Goal: Information Seeking & Learning: Compare options

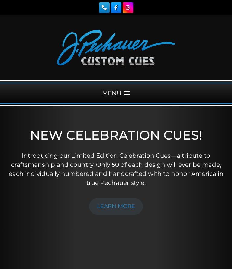
click at [120, 90] on div "MENU" at bounding box center [116, 93] width 232 height 21
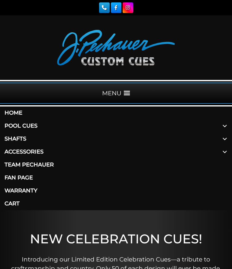
click at [15, 131] on link "Pool Cues" at bounding box center [116, 126] width 232 height 13
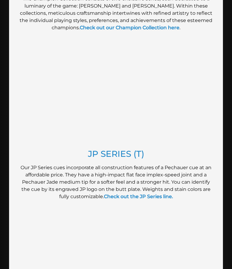
scroll to position [459, 0]
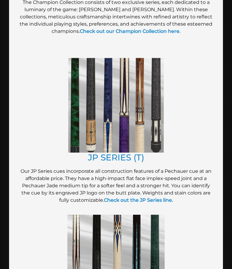
click at [114, 198] on strong "Check out the JP Series line." at bounding box center [138, 200] width 69 height 6
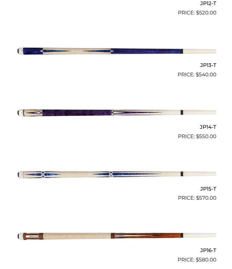
scroll to position [936, 0]
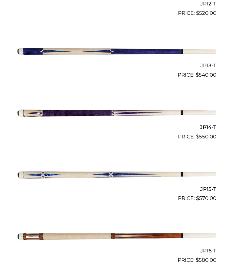
click at [52, 109] on img at bounding box center [116, 112] width 200 height 33
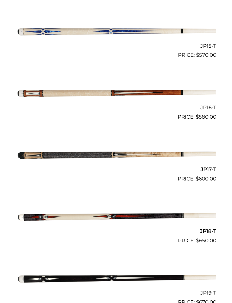
scroll to position [1081, 0]
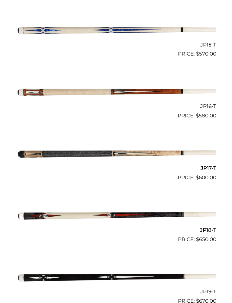
click at [39, 148] on img at bounding box center [116, 153] width 200 height 33
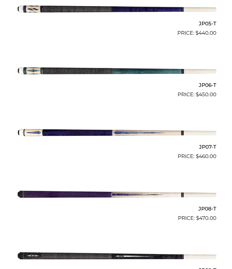
scroll to position [483, 0]
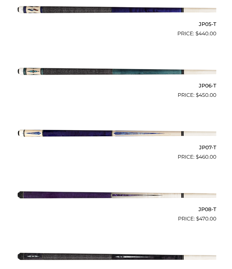
click at [25, 192] on img at bounding box center [116, 194] width 200 height 33
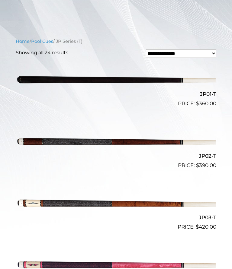
scroll to position [156, 0]
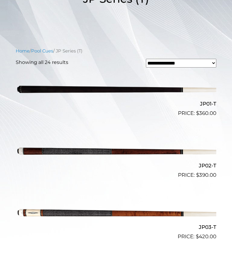
click at [32, 88] on img at bounding box center [116, 88] width 200 height 33
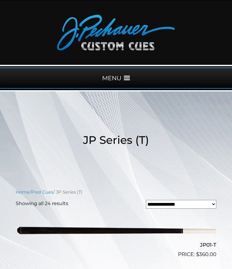
scroll to position [0, 0]
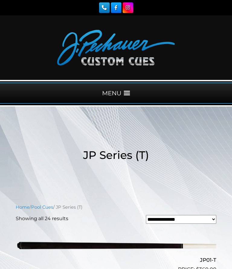
click at [128, 92] on span at bounding box center [127, 93] width 6 height 6
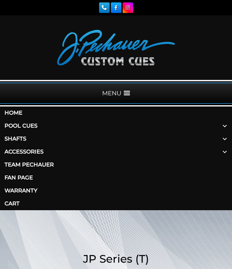
click at [14, 141] on link "Shafts" at bounding box center [116, 139] width 232 height 13
click at [223, 136] on span at bounding box center [224, 139] width 14 height 13
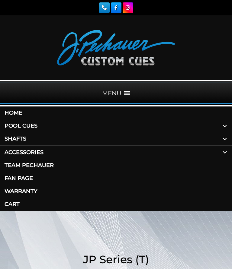
click at [224, 137] on span at bounding box center [224, 139] width 14 height 13
click at [11, 139] on link "Shafts" at bounding box center [116, 139] width 232 height 13
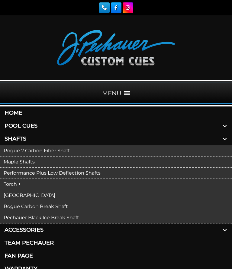
click at [6, 150] on link "Rogue 2 Carbon Fiber Shaft" at bounding box center [116, 151] width 232 height 11
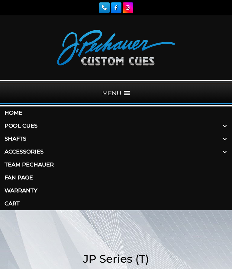
click at [14, 139] on link "Shafts" at bounding box center [116, 139] width 232 height 13
click at [12, 140] on link "Shafts" at bounding box center [116, 139] width 232 height 13
click at [221, 139] on span at bounding box center [224, 139] width 14 height 13
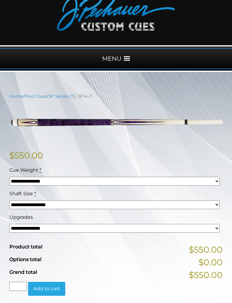
scroll to position [38, 0]
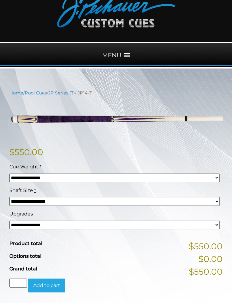
click at [15, 227] on select "**********" at bounding box center [114, 225] width 210 height 9
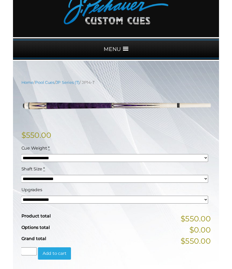
scroll to position [0, 0]
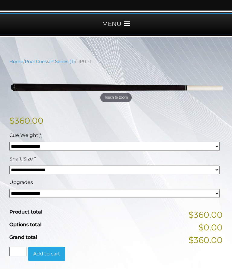
scroll to position [56, 0]
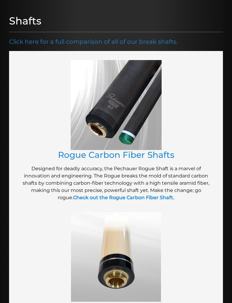
scroll to position [119, 0]
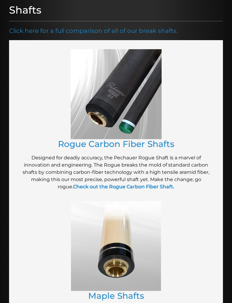
click at [84, 187] on strong "Check out the Rogue Carbon Fiber Shaft." at bounding box center [123, 187] width 101 height 6
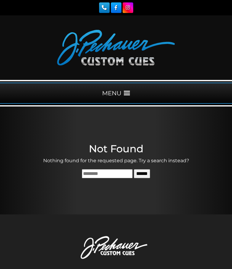
click at [119, 96] on div "MENU" at bounding box center [116, 93] width 232 height 21
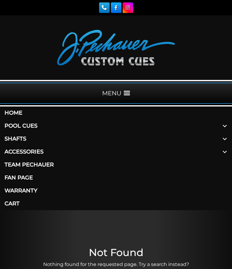
click at [220, 125] on span at bounding box center [224, 126] width 14 height 13
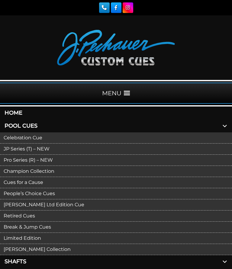
click at [13, 158] on link "Pro Series (R) – NEW" at bounding box center [116, 160] width 232 height 11
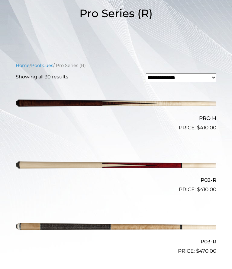
scroll to position [141, 0]
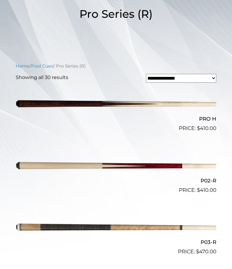
click at [33, 102] on img at bounding box center [116, 104] width 200 height 33
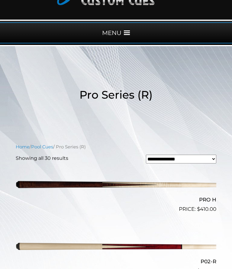
scroll to position [40, 0]
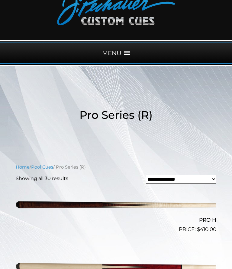
click at [124, 51] on span at bounding box center [127, 53] width 6 height 6
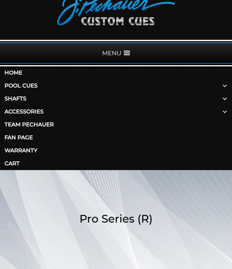
click at [19, 86] on link "Pool Cues" at bounding box center [116, 85] width 232 height 13
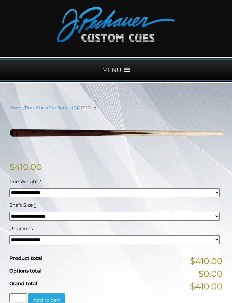
scroll to position [26, 0]
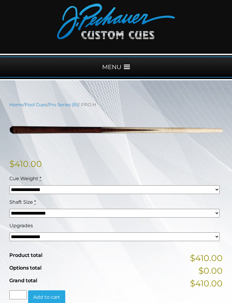
click at [21, 237] on select "**********" at bounding box center [114, 236] width 210 height 9
select select "*****"
click at [14, 237] on select "**********" at bounding box center [114, 236] width 210 height 9
select select "*****"
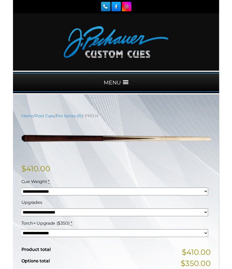
scroll to position [8, 0]
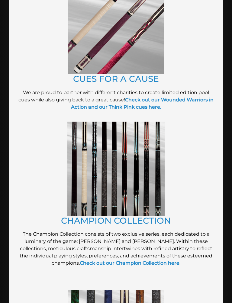
scroll to position [227, 0]
click at [80, 263] on link "Check out our Champion Collection here" at bounding box center [130, 263] width 100 height 6
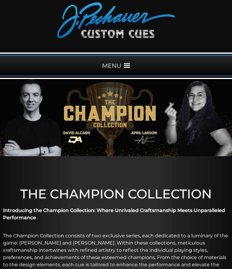
scroll to position [11, 0]
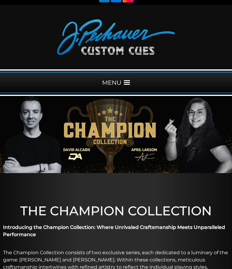
click at [116, 83] on div "MENU" at bounding box center [116, 82] width 232 height 21
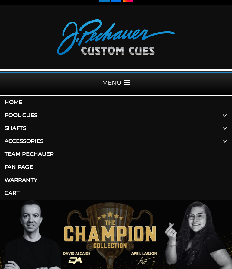
click at [7, 116] on link "Pool Cues" at bounding box center [116, 115] width 232 height 13
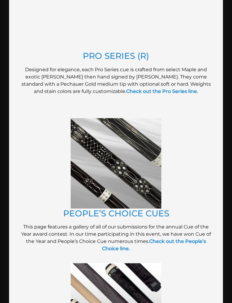
scroll to position [717, 0]
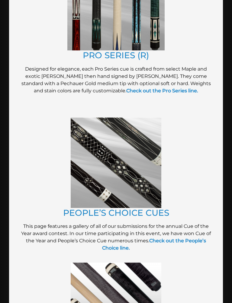
click at [166, 238] on strong "Check out the People’s Choice line." at bounding box center [154, 244] width 104 height 13
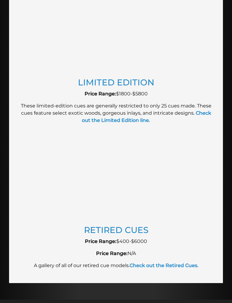
scroll to position [1172, 0]
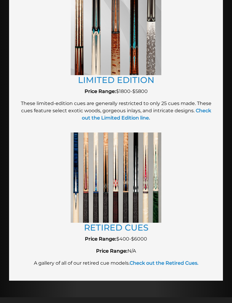
click at [143, 261] on strong "Check out the Retired Cues." at bounding box center [164, 263] width 69 height 6
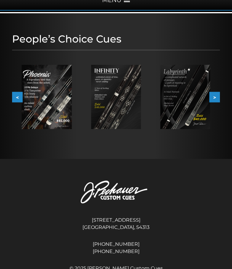
scroll to position [72, 0]
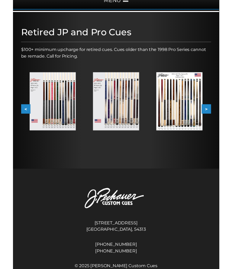
scroll to position [76, 0]
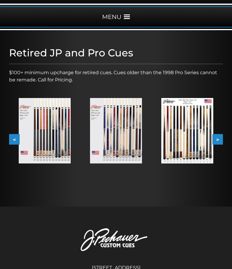
click at [30, 128] on img at bounding box center [45, 131] width 52 height 66
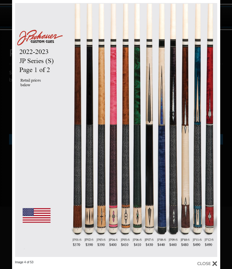
click at [14, 129] on link at bounding box center [59, 130] width 94 height 261
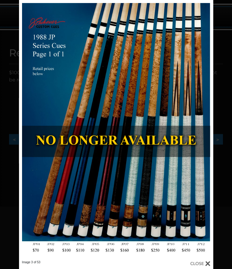
click at [25, 130] on link at bounding box center [62, 130] width 87 height 261
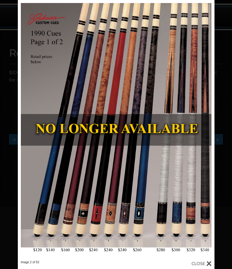
click at [24, 129] on link at bounding box center [62, 130] width 88 height 261
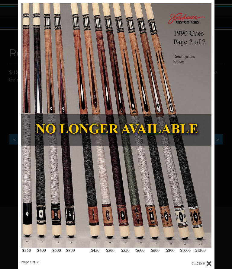
click at [24, 129] on link at bounding box center [62, 130] width 88 height 261
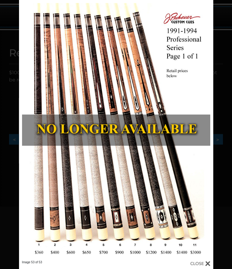
click at [26, 130] on link at bounding box center [62, 130] width 87 height 261
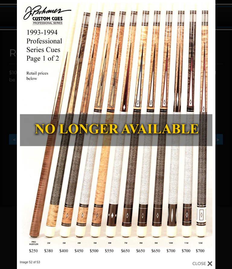
click at [228, 147] on div "Image 52 of 53" at bounding box center [116, 134] width 232 height 269
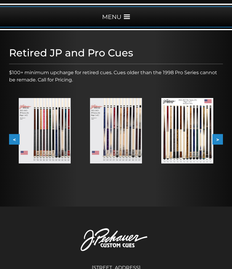
click at [107, 152] on img at bounding box center [116, 131] width 52 height 66
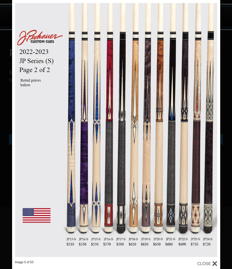
click at [231, 82] on div "Image 5 of 53" at bounding box center [116, 134] width 232 height 269
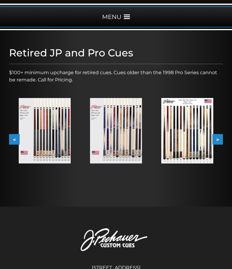
click at [32, 135] on img at bounding box center [45, 131] width 52 height 66
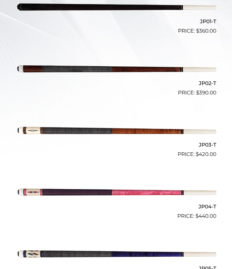
scroll to position [238, 0]
